Goal: Find contact information: Find contact information

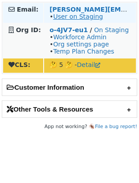
click at [95, 14] on link "User on Staging" at bounding box center [78, 16] width 50 height 7
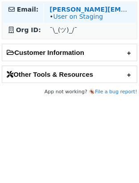
click at [78, 5] on td "[PERSON_NAME][EMAIL_ADDRESS][PERSON_NAME][DOMAIN_NAME] • User on Staging" at bounding box center [90, 13] width 92 height 20
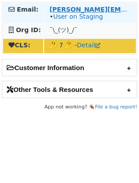
click at [74, 10] on strong "[PERSON_NAME][EMAIL_ADDRESS][DOMAIN_NAME]" at bounding box center [139, 9] width 180 height 7
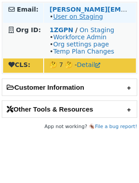
click at [74, 19] on link "User on Staging" at bounding box center [78, 16] width 50 height 7
click at [78, 17] on link "User on Staging" at bounding box center [78, 16] width 50 height 7
